Goal: Task Accomplishment & Management: Complete application form

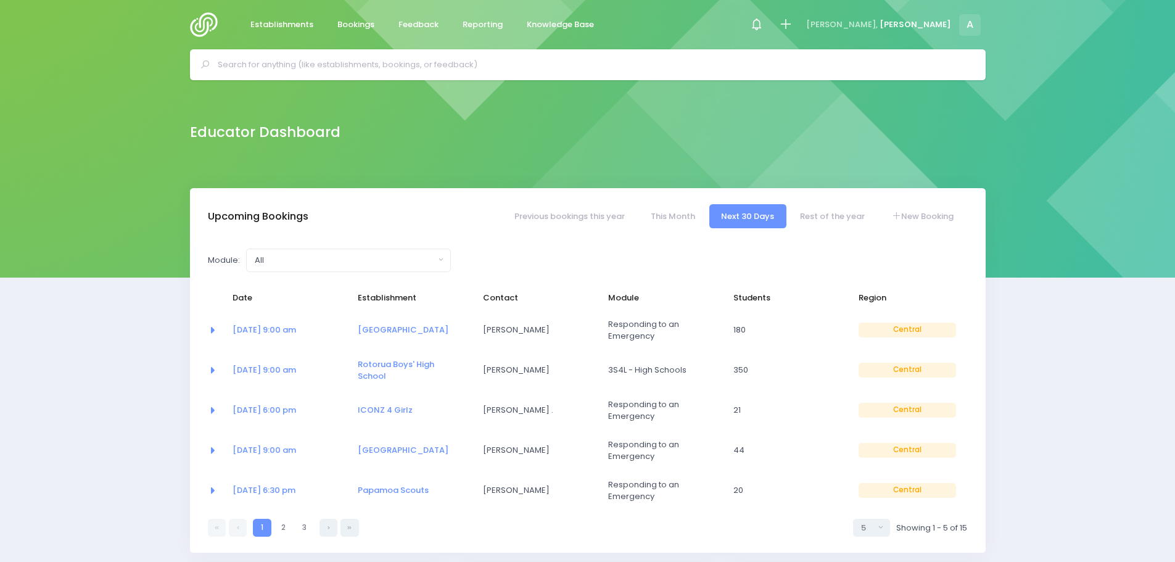
select select "5"
click at [253, 328] on link "07 Oct at 9:00 am" at bounding box center [265, 330] width 64 height 12
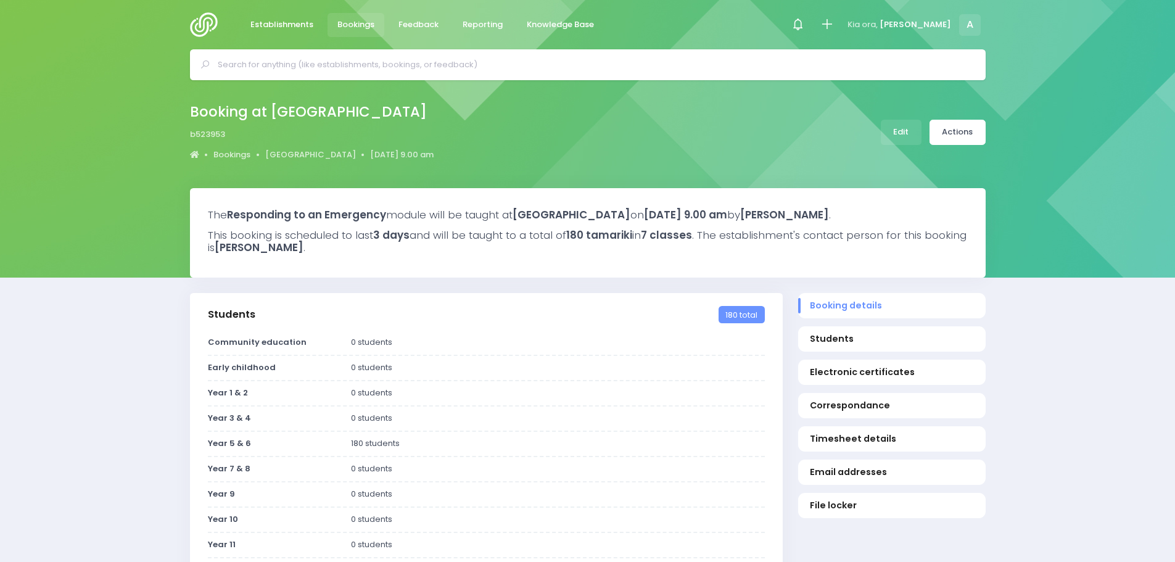
select select "5"
click at [913, 128] on link "Edit" at bounding box center [901, 132] width 41 height 25
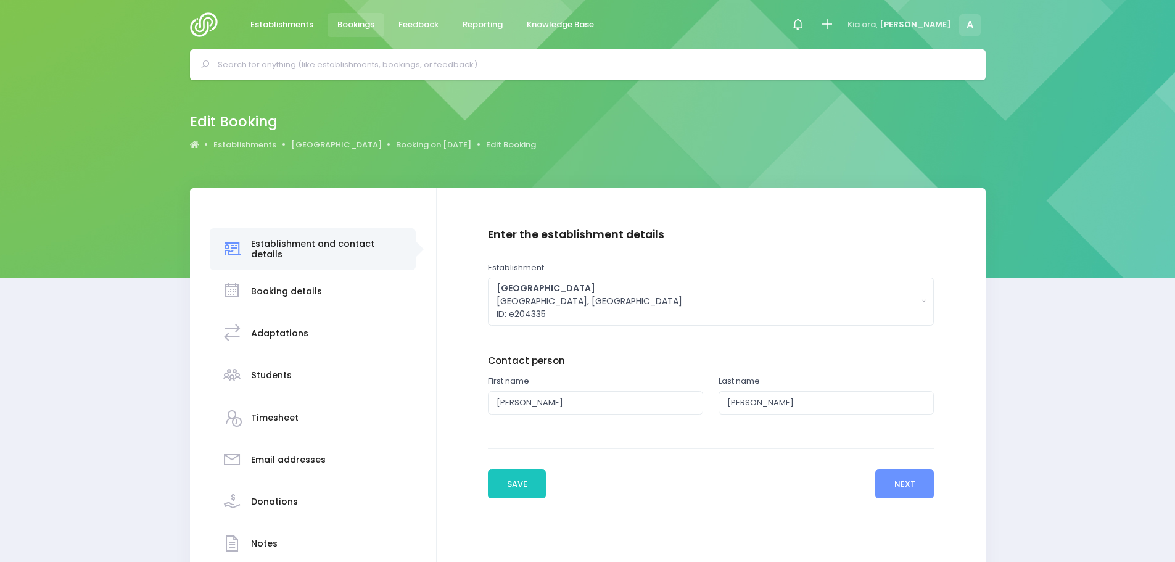
click at [259, 378] on h3 "Students" at bounding box center [271, 375] width 41 height 10
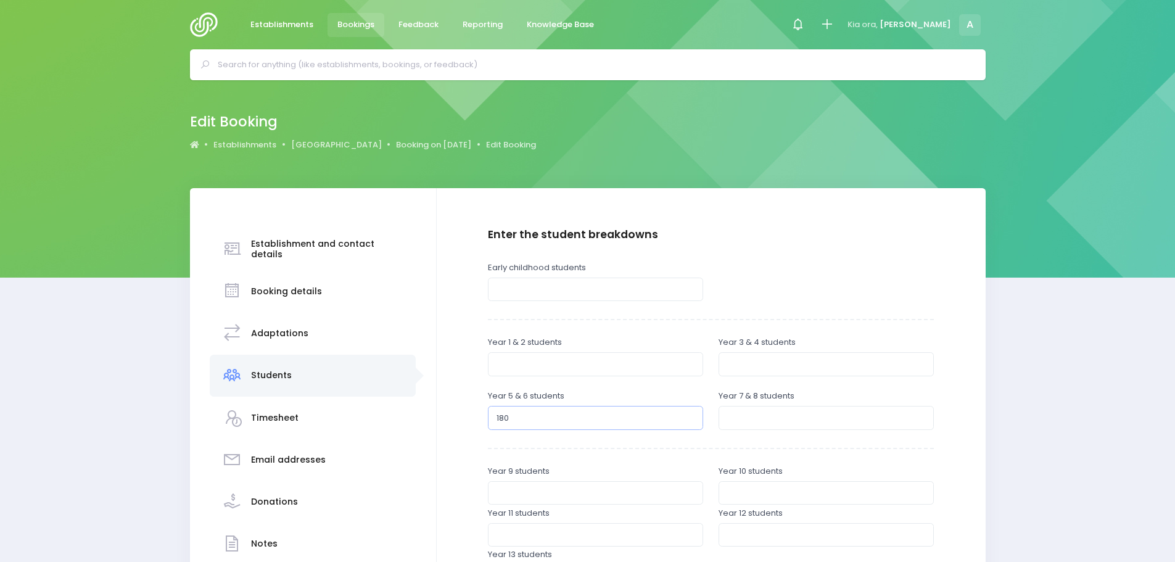
click at [514, 423] on input "180" at bounding box center [595, 417] width 215 height 23
type input "1"
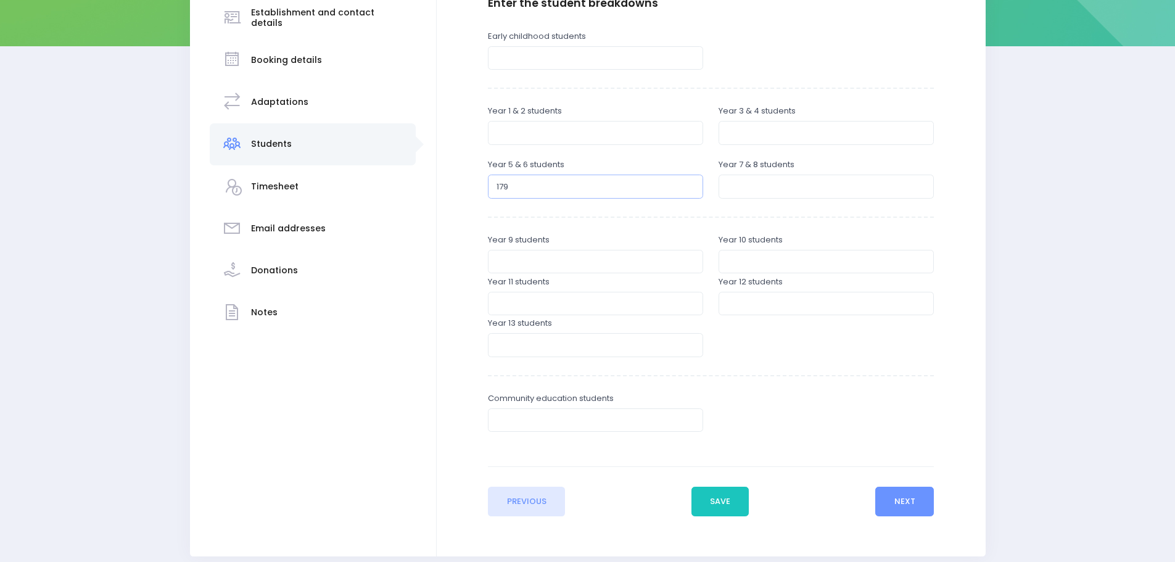
scroll to position [247, 0]
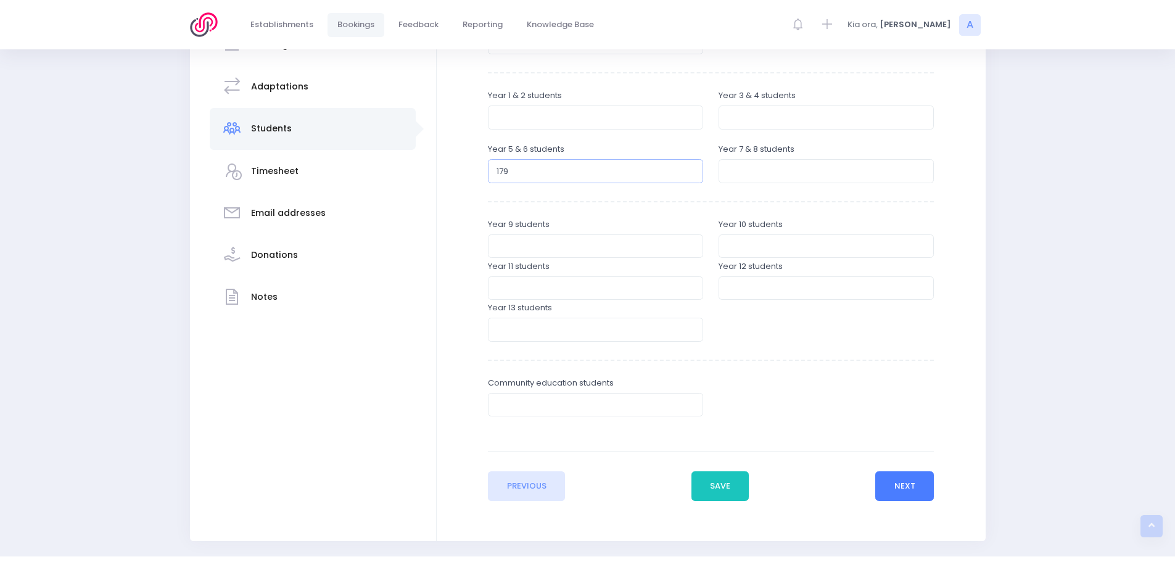
type input "179"
click at [892, 489] on button "Next" at bounding box center [905, 486] width 59 height 30
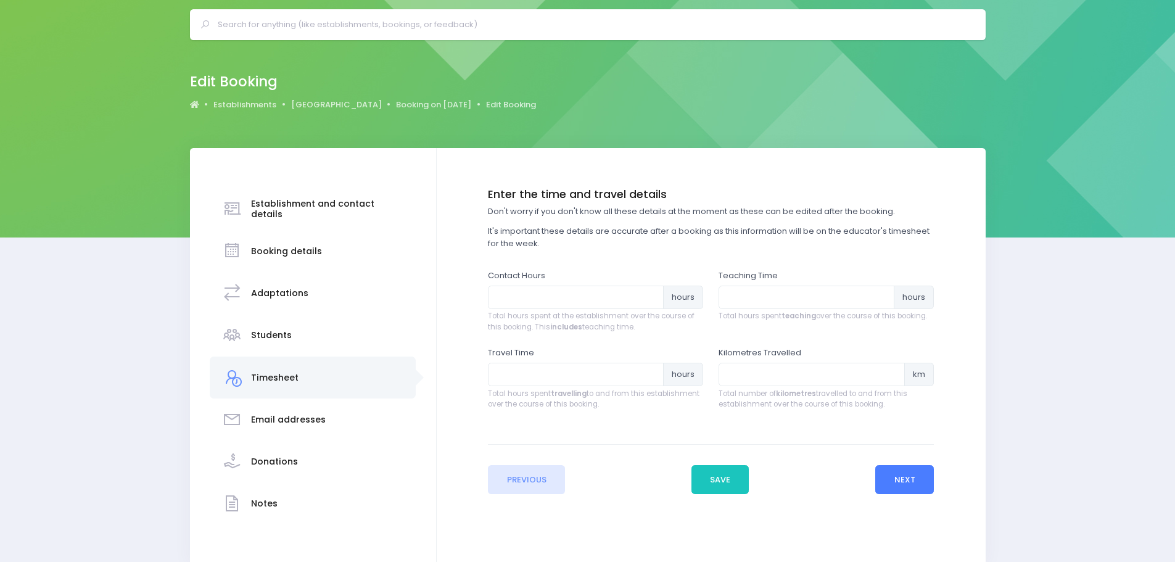
scroll to position [0, 0]
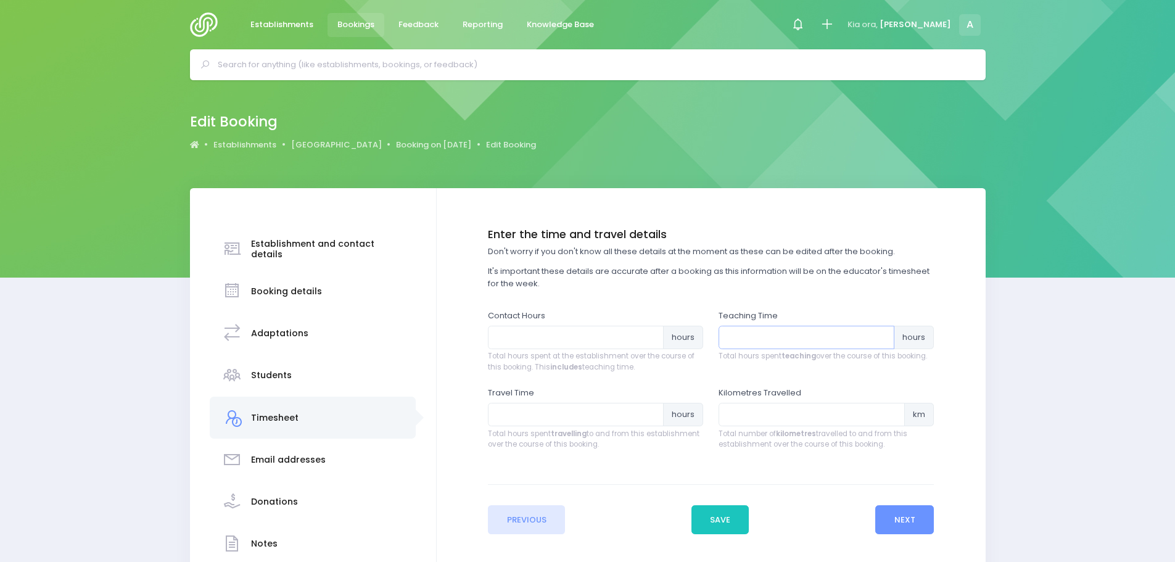
click at [816, 337] on input "number" at bounding box center [807, 337] width 176 height 23
type input "10.5"
click at [768, 410] on input "number" at bounding box center [812, 414] width 186 height 23
type input "860"
click at [518, 337] on input "number" at bounding box center [576, 337] width 176 height 23
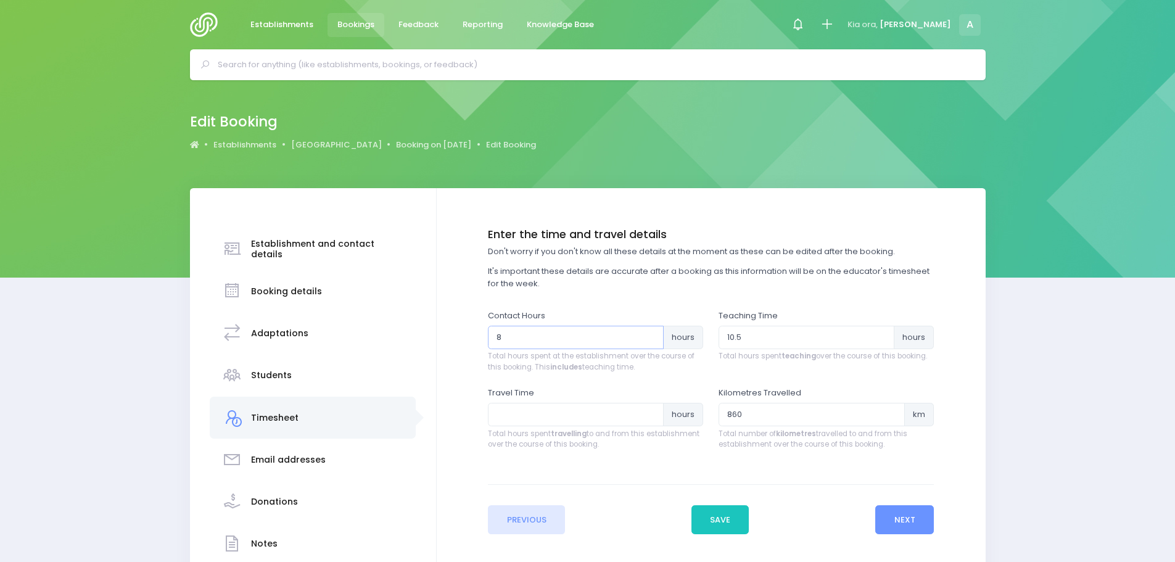
type input "8"
click at [547, 413] on input "number" at bounding box center [576, 414] width 176 height 23
type input "8"
click at [511, 329] on input "8" at bounding box center [576, 337] width 176 height 23
click at [516, 414] on input "8" at bounding box center [576, 414] width 176 height 23
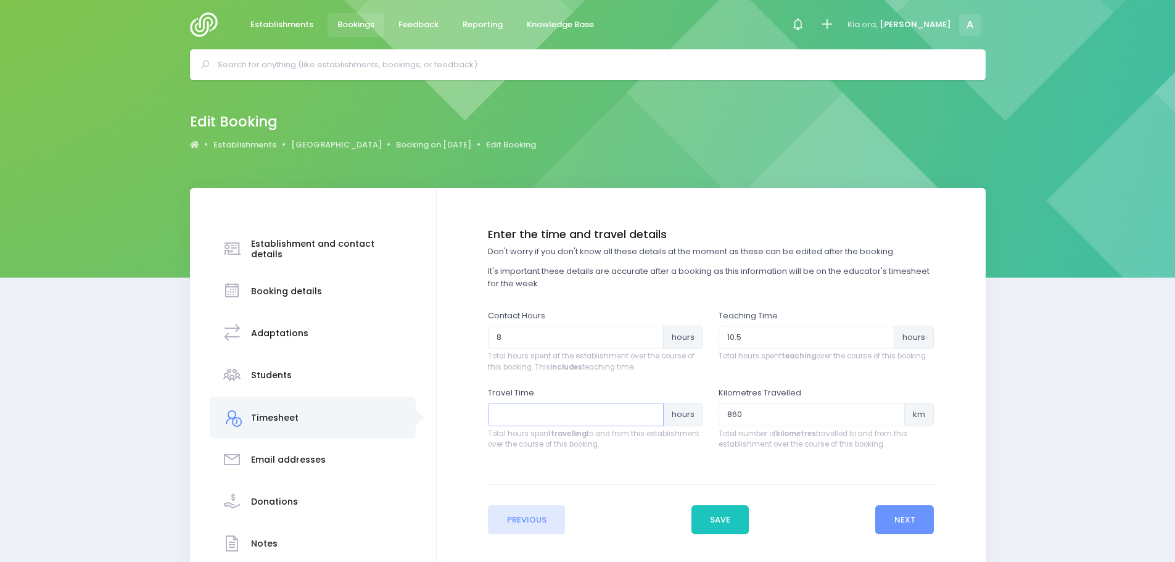
type input "8"
click at [526, 340] on input "8" at bounding box center [576, 337] width 176 height 23
type input "13.5"
click at [724, 519] on button "Save" at bounding box center [721, 520] width 58 height 30
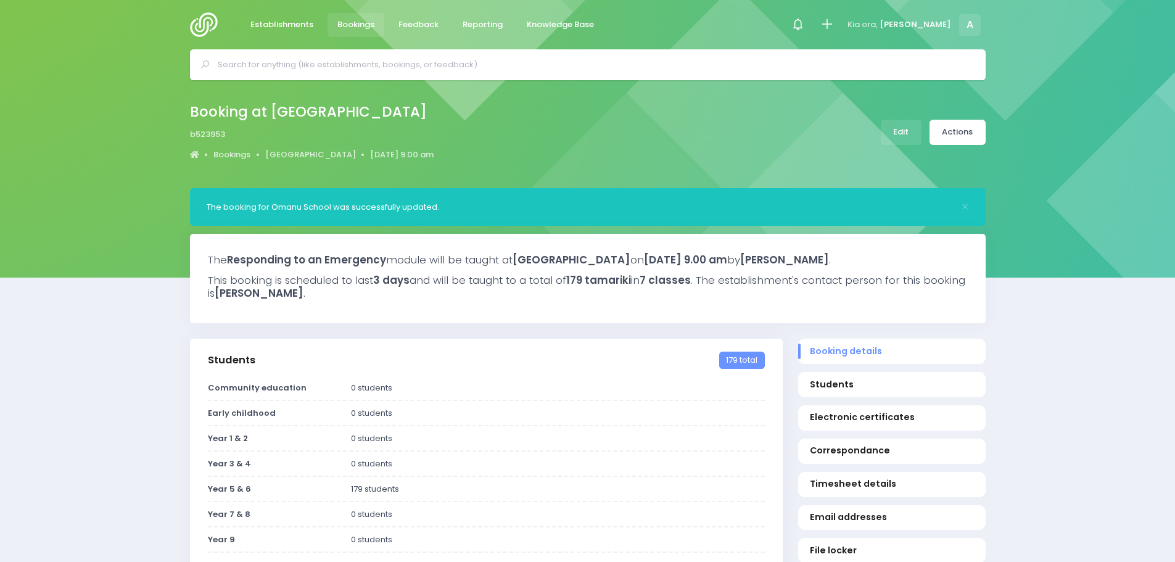
select select "5"
click at [973, 131] on link "Actions" at bounding box center [958, 132] width 56 height 25
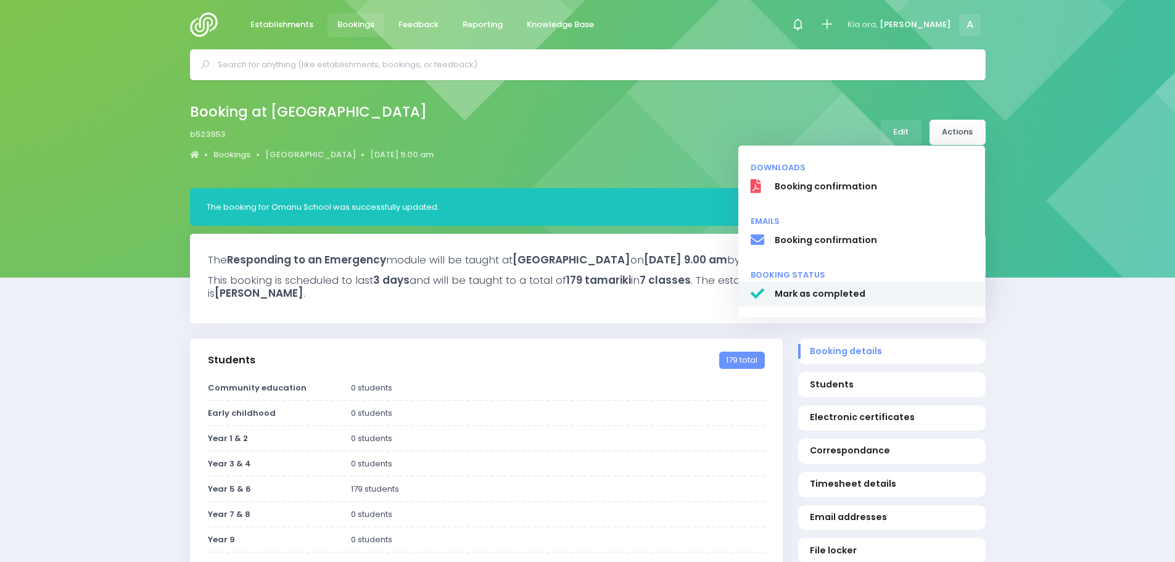
click at [851, 289] on span "Mark as completed" at bounding box center [873, 294] width 199 height 13
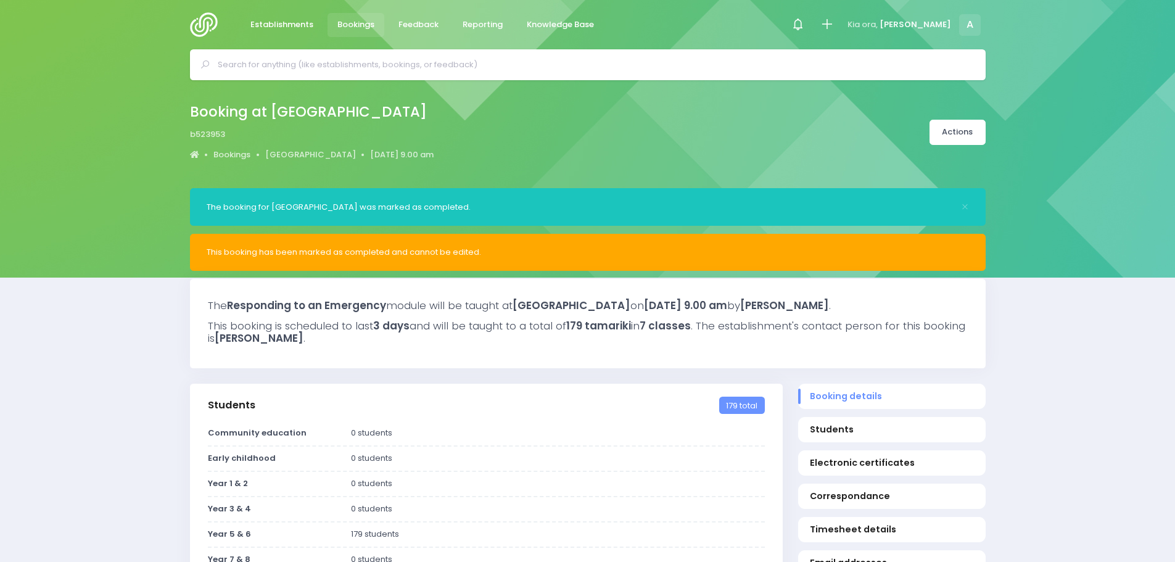
select select "5"
click at [200, 24] on img at bounding box center [207, 24] width 35 height 25
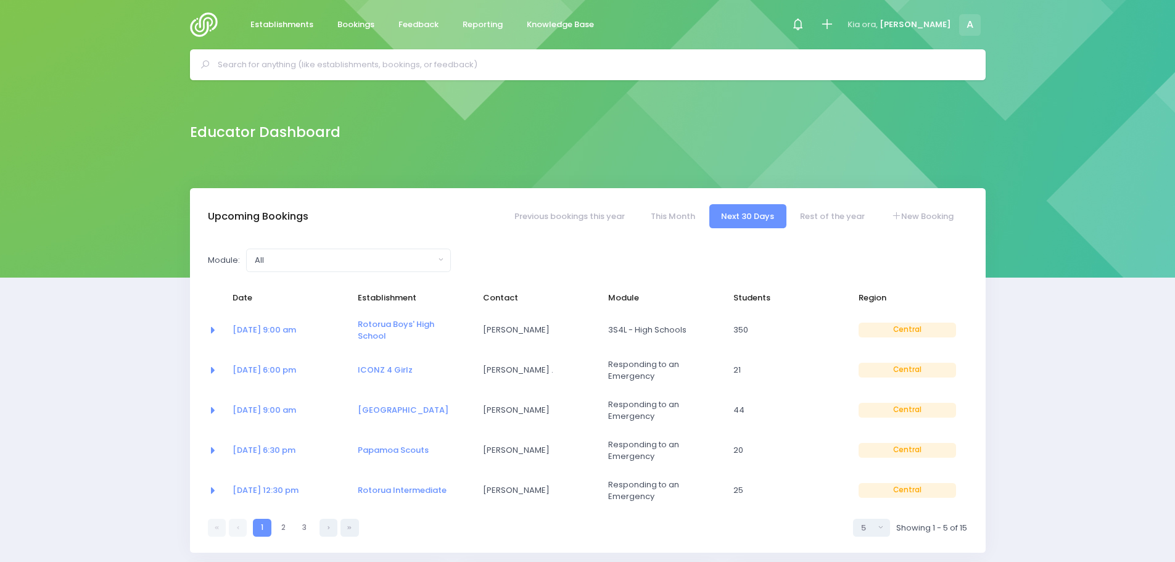
select select "5"
